Goal: Information Seeking & Learning: Learn about a topic

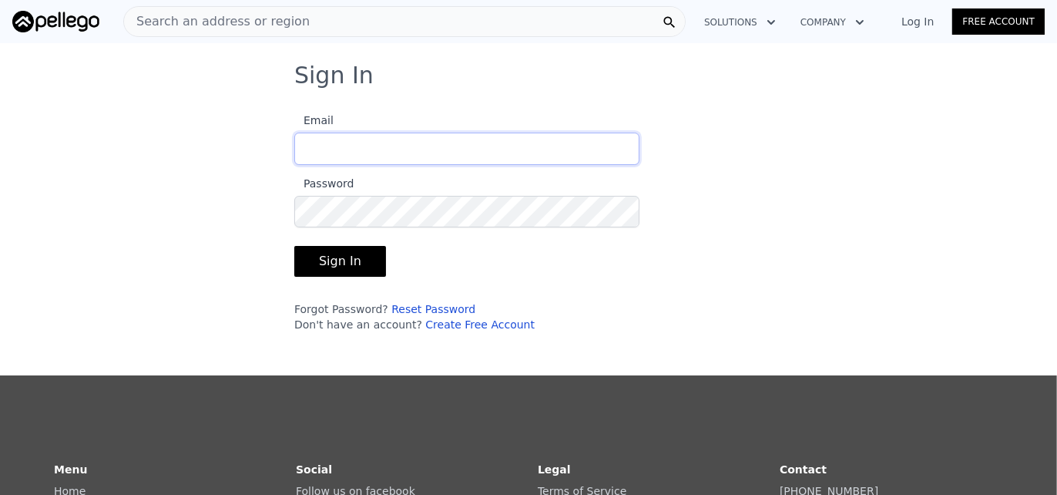
click at [368, 146] on input "Email" at bounding box center [466, 148] width 345 height 32
type input "[EMAIL_ADDRESS][DOMAIN_NAME]"
click at [326, 262] on button "Sign In" at bounding box center [340, 261] width 92 height 31
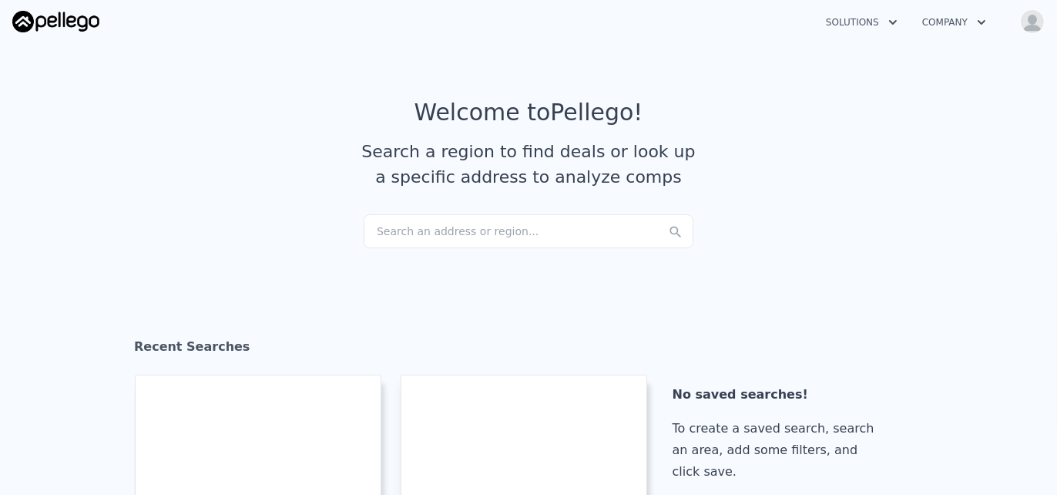
checkbox input "true"
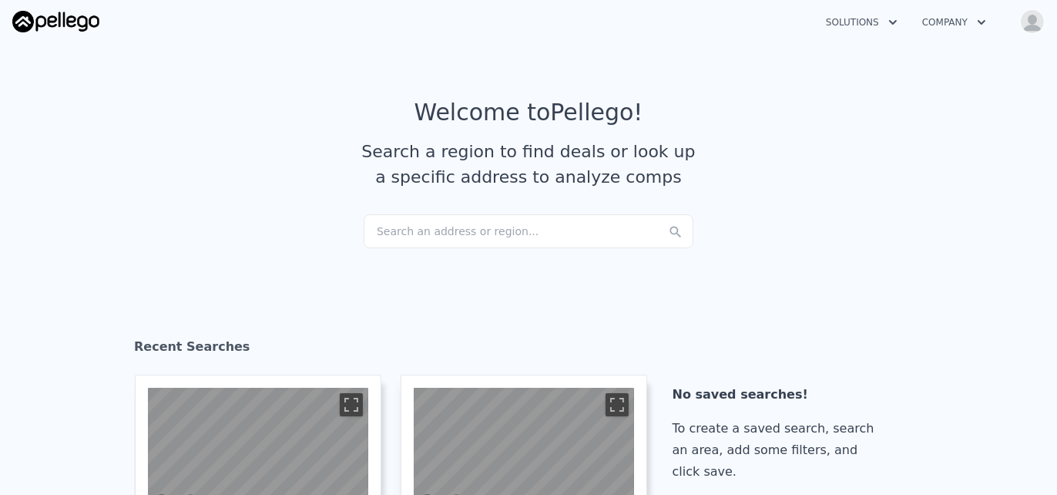
click at [445, 231] on div "Search an address or region..." at bounding box center [529, 231] width 330 height 34
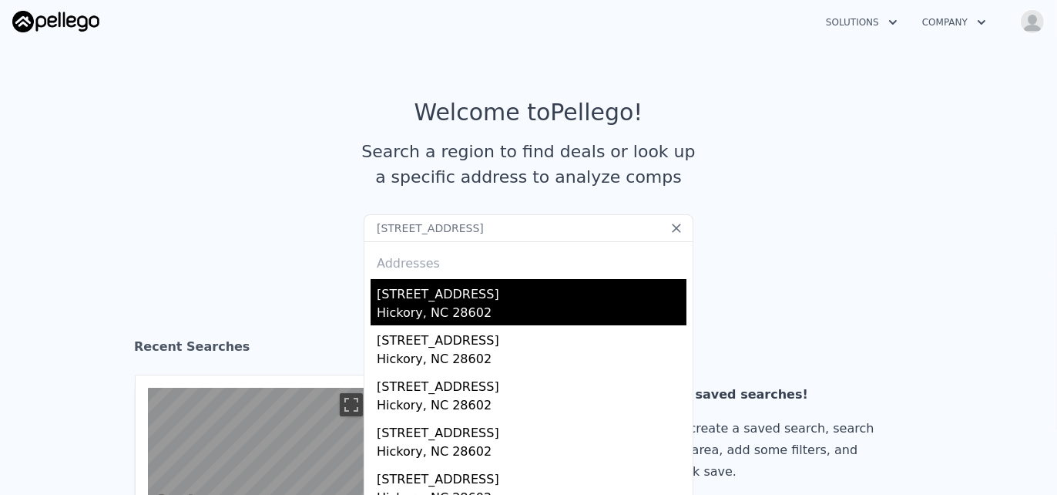
type input "[STREET_ADDRESS]"
click at [437, 306] on div "Hickory, NC 28602" at bounding box center [532, 315] width 310 height 22
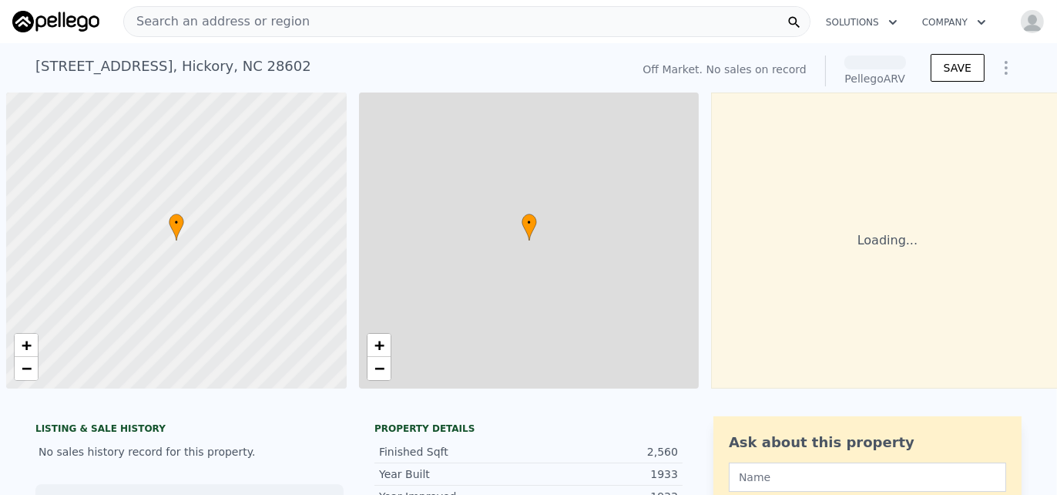
scroll to position [0, 5]
